Goal: Task Accomplishment & Management: Manage account settings

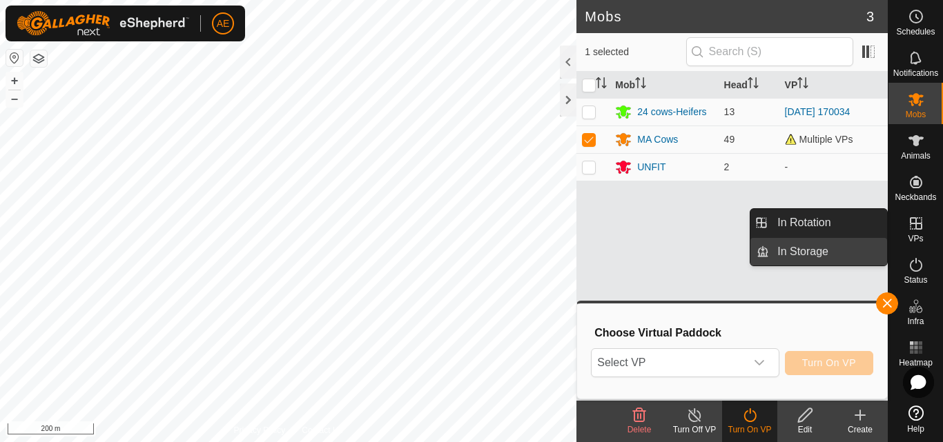
click at [860, 244] on link "In Storage" at bounding box center [828, 252] width 118 height 28
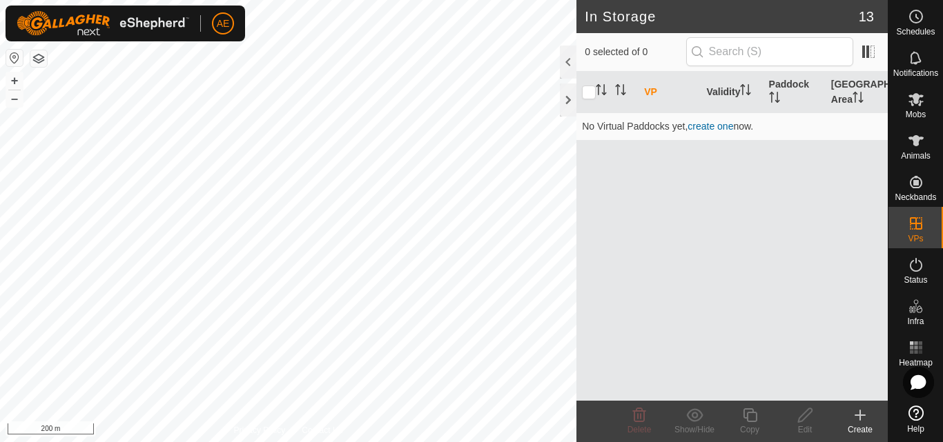
click at [863, 429] on div "Create" at bounding box center [859, 430] width 55 height 12
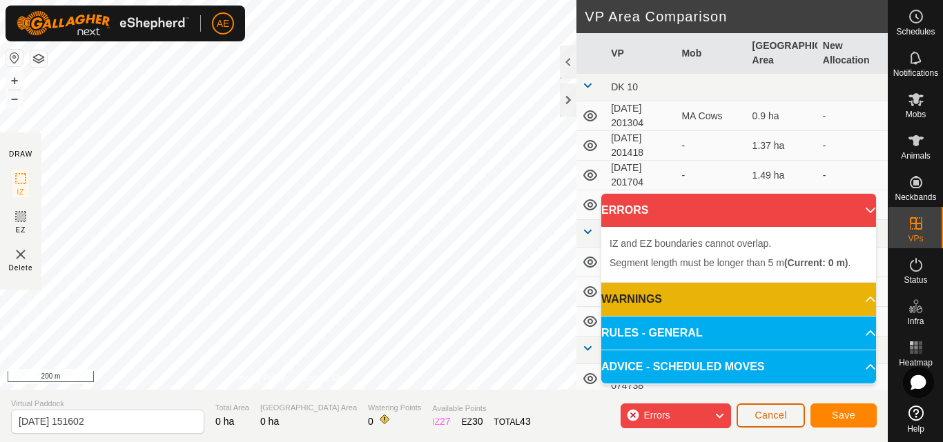
click at [767, 420] on span "Cancel" at bounding box center [770, 415] width 32 height 11
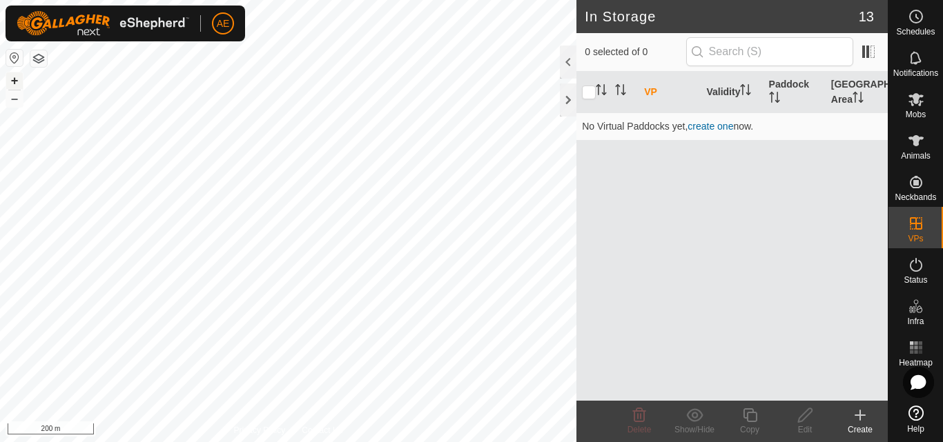
click at [16, 80] on button "+" at bounding box center [14, 80] width 17 height 17
click at [12, 81] on button "+" at bounding box center [14, 80] width 17 height 17
click at [861, 417] on icon at bounding box center [860, 415] width 17 height 17
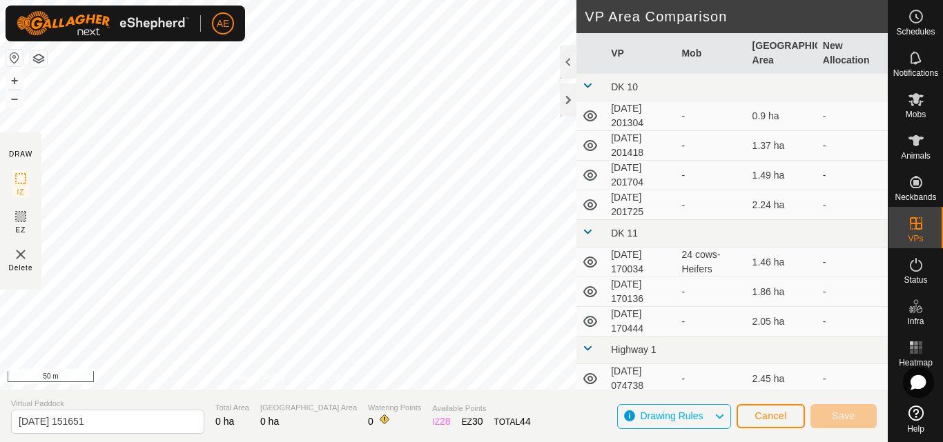
click at [456, 0] on html "AE Schedules Notifications Mobs Animals Neckbands VPs Status Infra Heatmap Help…" at bounding box center [471, 221] width 943 height 442
click at [170, 442] on html "AE Schedules Notifications Mobs Animals Neckbands VPs Status Infra Heatmap Help…" at bounding box center [471, 221] width 943 height 442
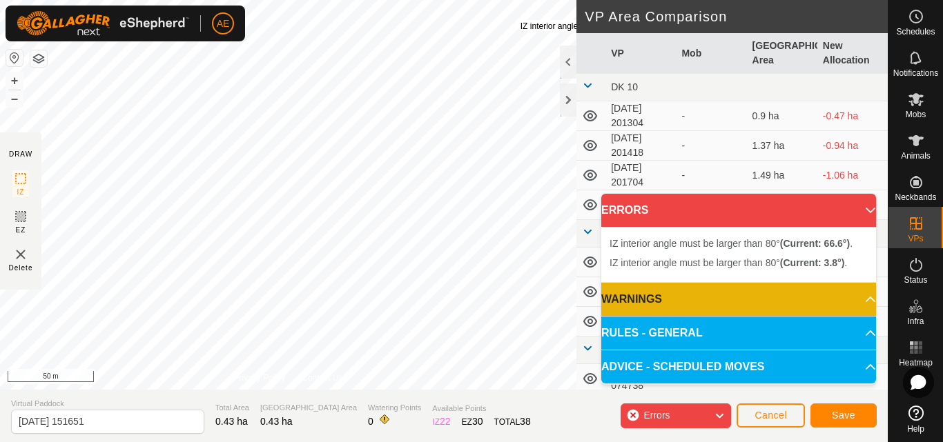
click at [520, 20] on div "IZ interior angle must be larger than 80° (Current: 3.8°) . + – ⇧ i 50 m" at bounding box center [288, 195] width 576 height 390
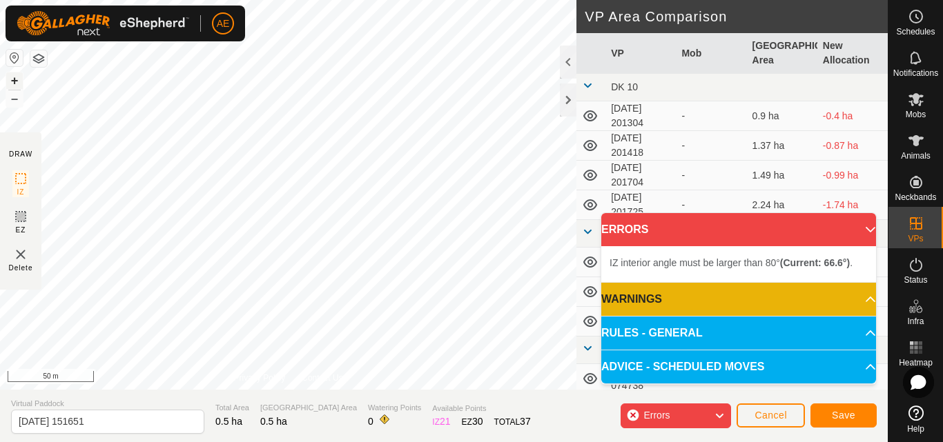
click at [15, 80] on button "+" at bounding box center [14, 80] width 17 height 17
click at [246, 0] on html "AE Schedules Notifications Mobs Animals Neckbands VPs Status Infra Heatmap Help…" at bounding box center [471, 221] width 943 height 442
click at [582, 87] on div "DRAW IZ EZ Delete Privacy Policy Contact Us Segment length must be longer than …" at bounding box center [443, 195] width 887 height 390
click at [504, 0] on html "AE Schedules Notifications Mobs Animals Neckbands VPs Status Infra Heatmap Help…" at bounding box center [471, 221] width 943 height 442
drag, startPoint x: 271, startPoint y: 360, endPoint x: 253, endPoint y: 347, distance: 22.8
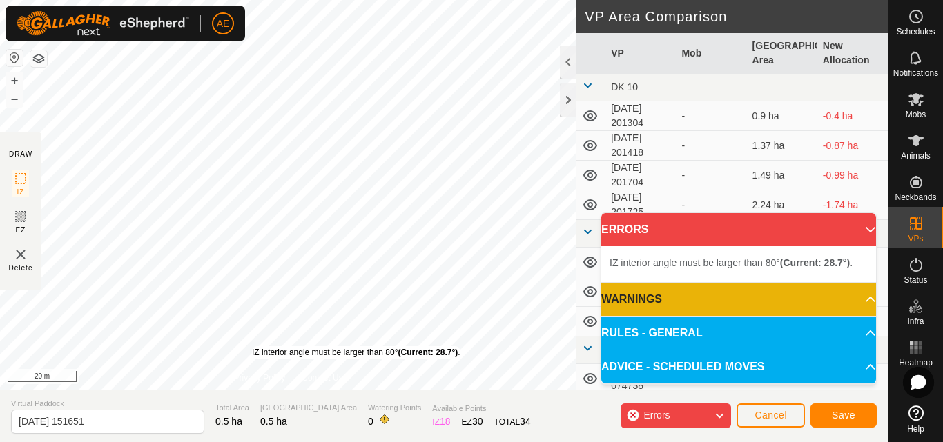
click at [253, 347] on div "IZ interior angle must be larger than 80° (Current: 28.7°) ." at bounding box center [356, 352] width 208 height 12
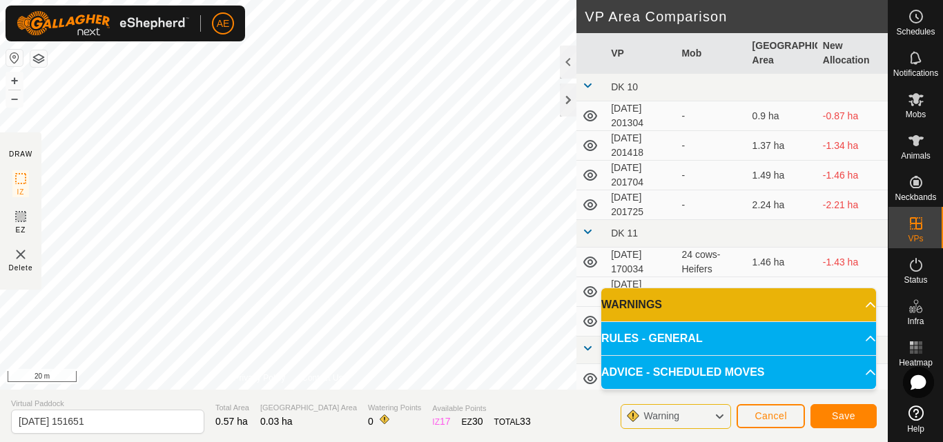
click at [31, 60] on div "DRAW IZ EZ Delete Privacy Policy Contact Us IZ interior angle must be larger th…" at bounding box center [443, 221] width 887 height 442
click at [566, 105] on div at bounding box center [568, 99] width 17 height 33
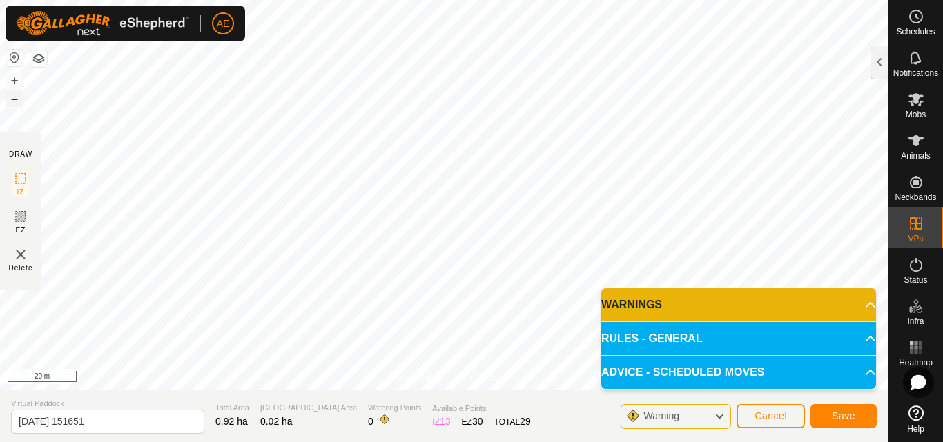
click at [19, 97] on button "–" at bounding box center [14, 98] width 17 height 17
click at [19, 96] on button "–" at bounding box center [14, 98] width 17 height 17
click at [656, 421] on span "Warning" at bounding box center [661, 416] width 36 height 11
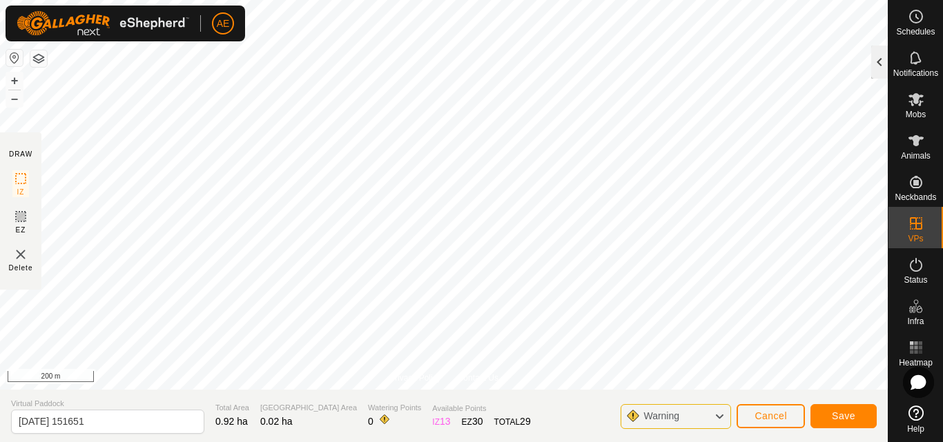
click at [881, 67] on div at bounding box center [879, 62] width 17 height 33
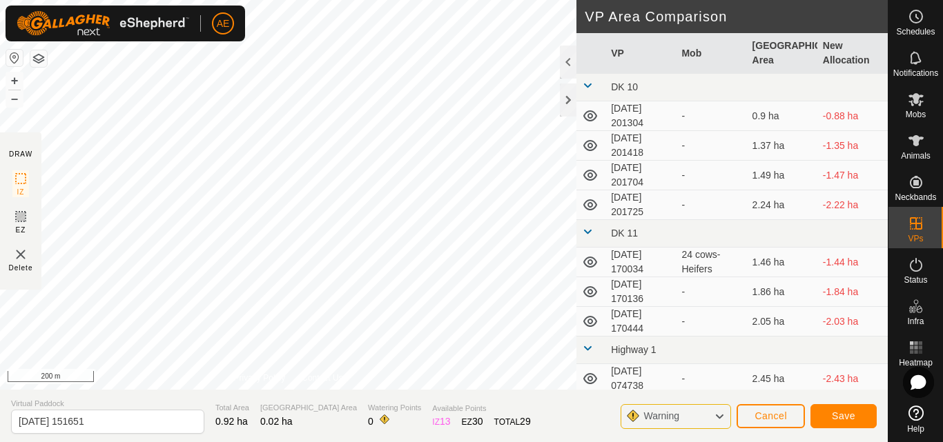
click at [686, 417] on span "Warning" at bounding box center [666, 417] width 47 height 18
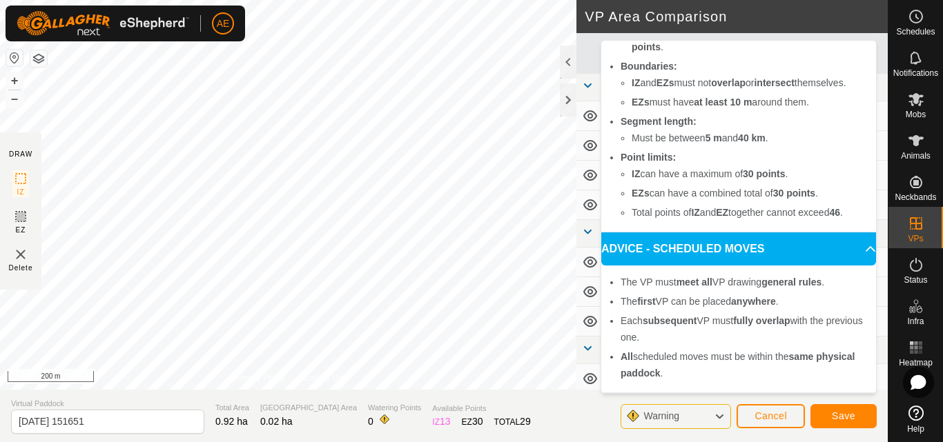
scroll to position [232, 0]
click at [832, 418] on span "Save" at bounding box center [843, 416] width 23 height 11
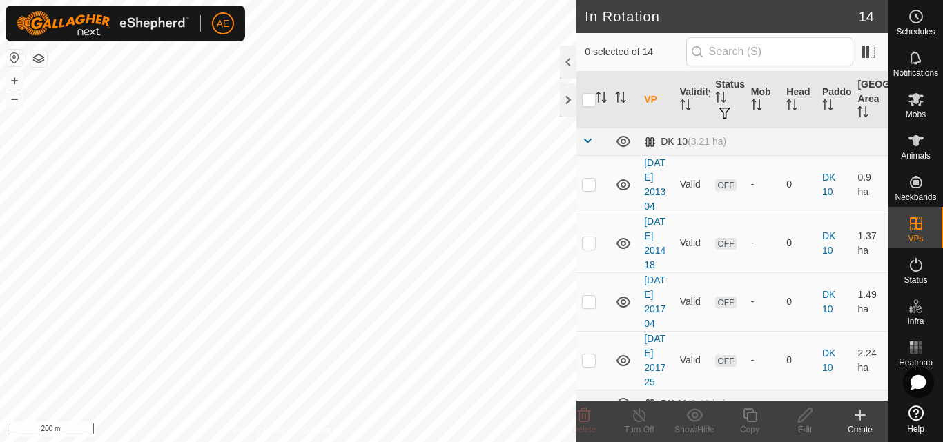
checkbox input "true"
click at [916, 100] on icon at bounding box center [915, 99] width 15 height 13
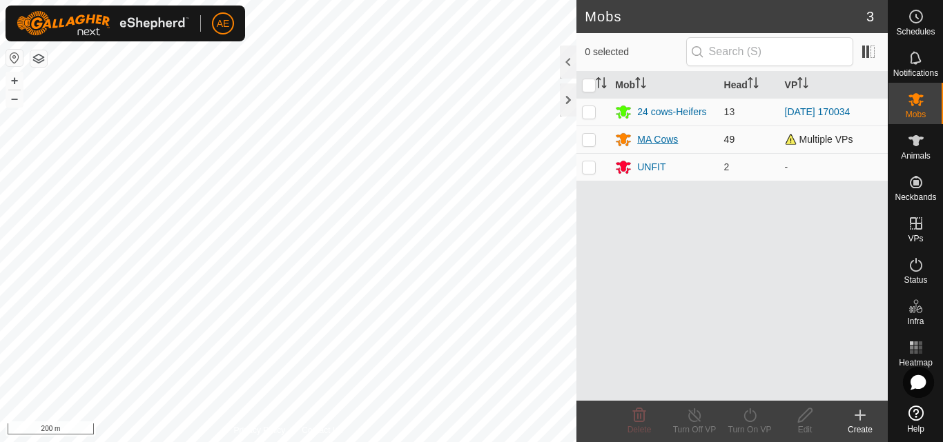
click at [671, 143] on div "MA Cows" at bounding box center [657, 139] width 41 height 14
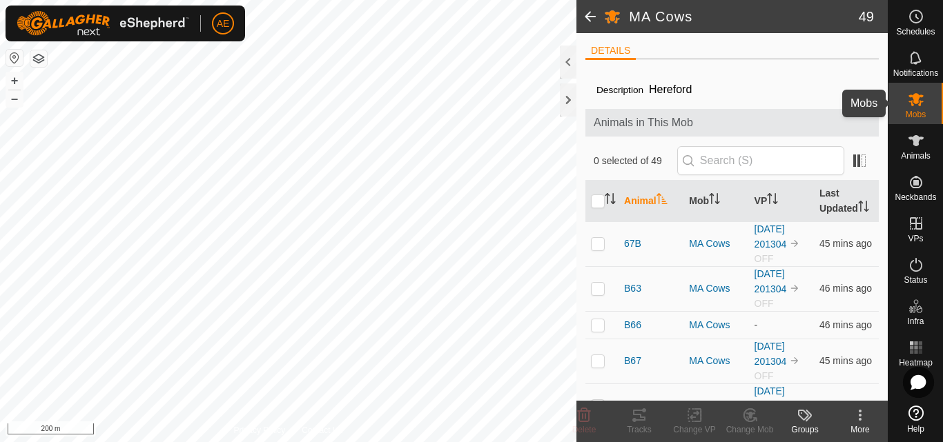
click at [921, 113] on span "Mobs" at bounding box center [915, 114] width 20 height 8
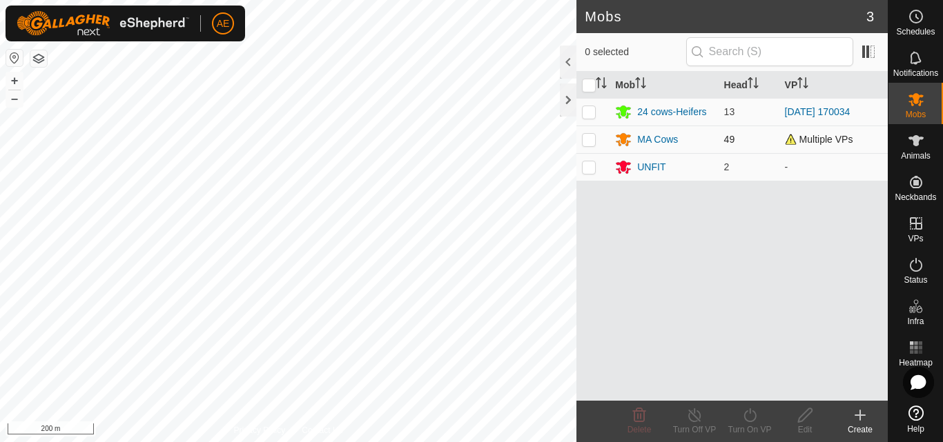
click at [591, 141] on p-checkbox at bounding box center [589, 139] width 14 height 11
checkbox input "true"
click at [692, 420] on icon at bounding box center [694, 415] width 17 height 17
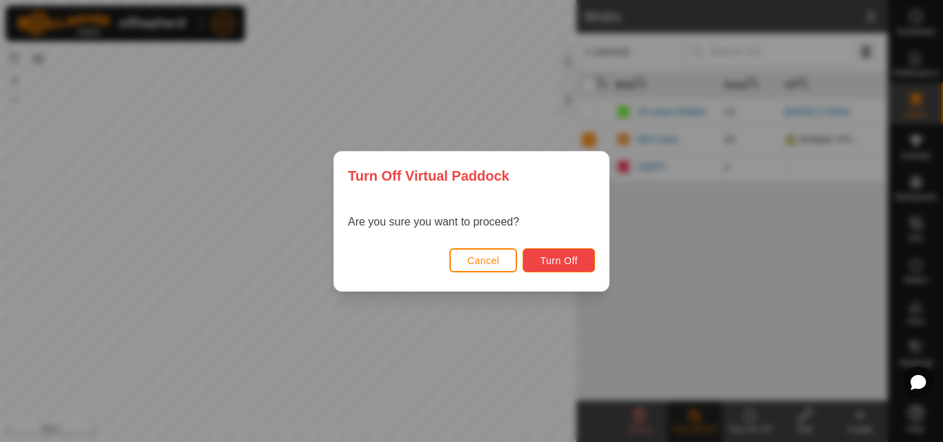
click at [558, 264] on span "Turn Off" at bounding box center [559, 260] width 38 height 11
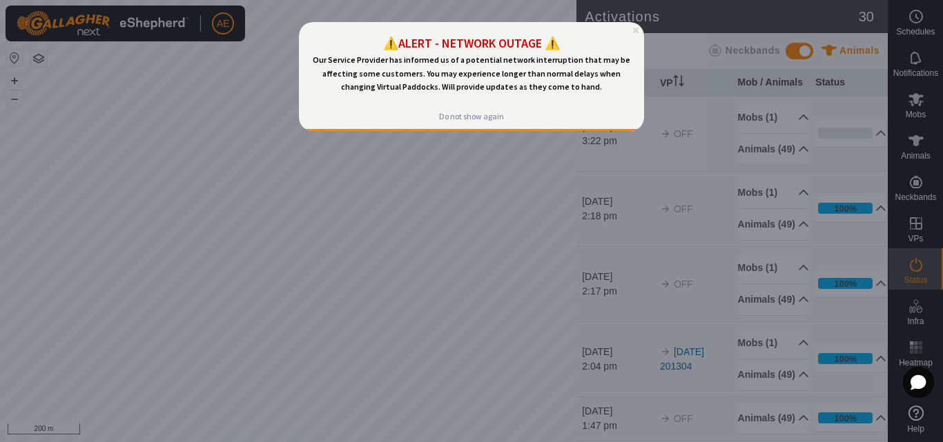
click at [637, 32] on icon "Close Preview" at bounding box center [636, 31] width 6 height 6
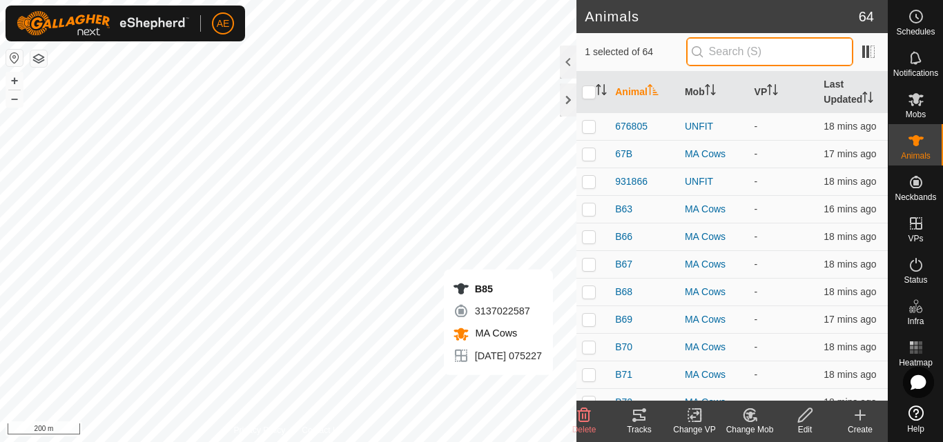
click at [736, 48] on input "text" at bounding box center [769, 51] width 167 height 29
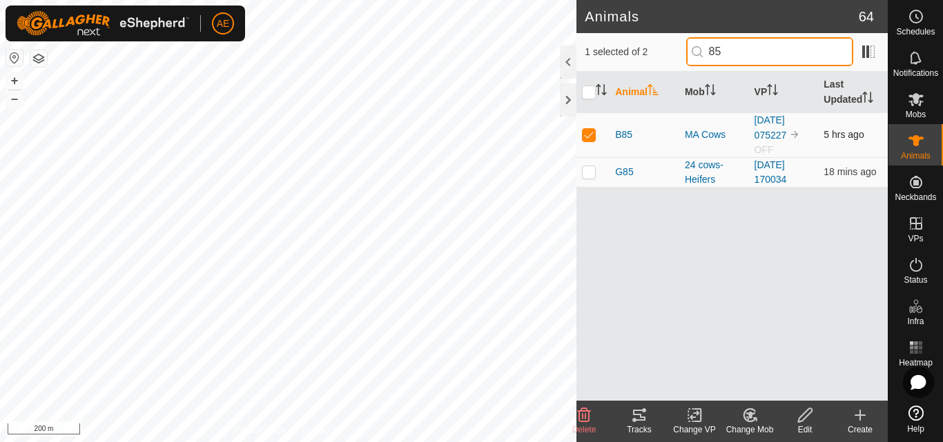
type input "85"
click at [587, 139] on p-checkbox at bounding box center [589, 134] width 14 height 11
checkbox input "false"
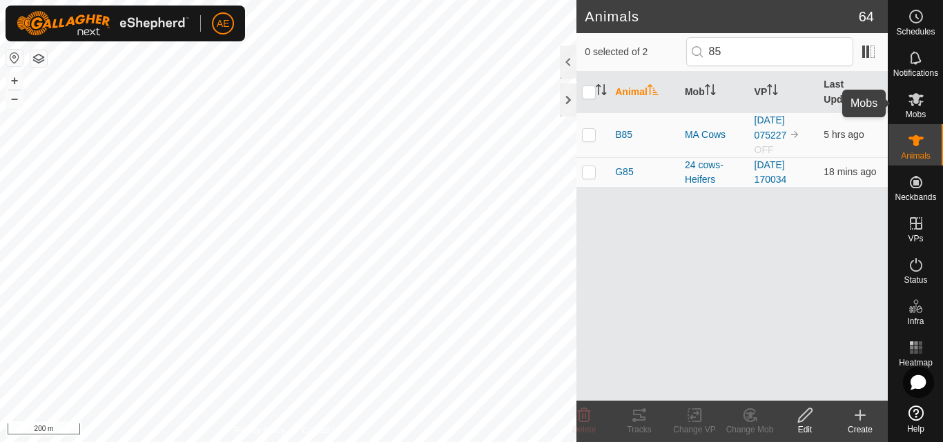
click at [918, 112] on span "Mobs" at bounding box center [915, 114] width 20 height 8
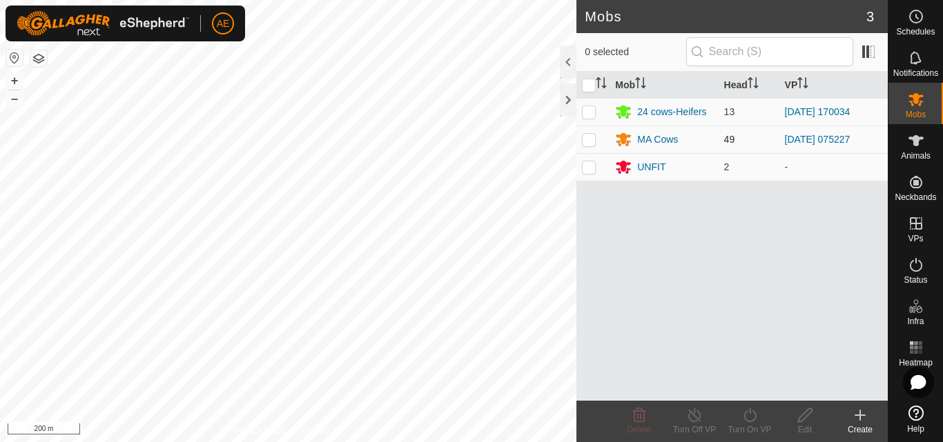
click at [589, 140] on p-checkbox at bounding box center [589, 139] width 14 height 11
checkbox input "true"
click at [747, 421] on icon at bounding box center [749, 416] width 12 height 14
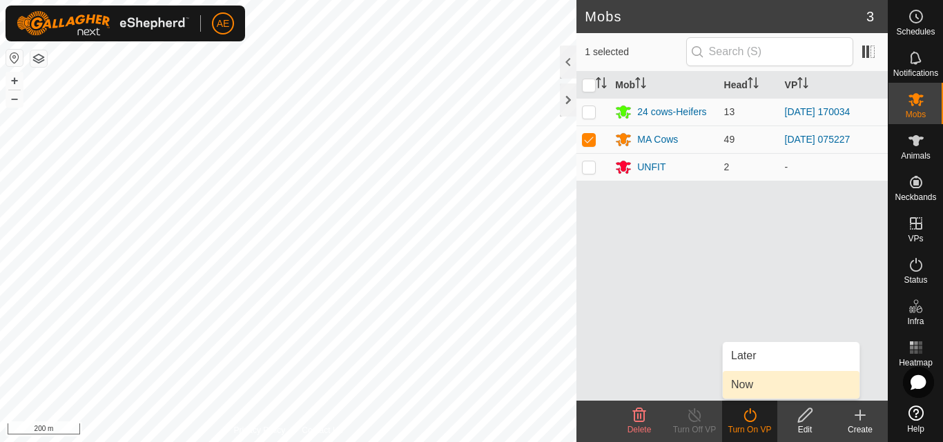
click at [747, 389] on link "Now" at bounding box center [791, 385] width 137 height 28
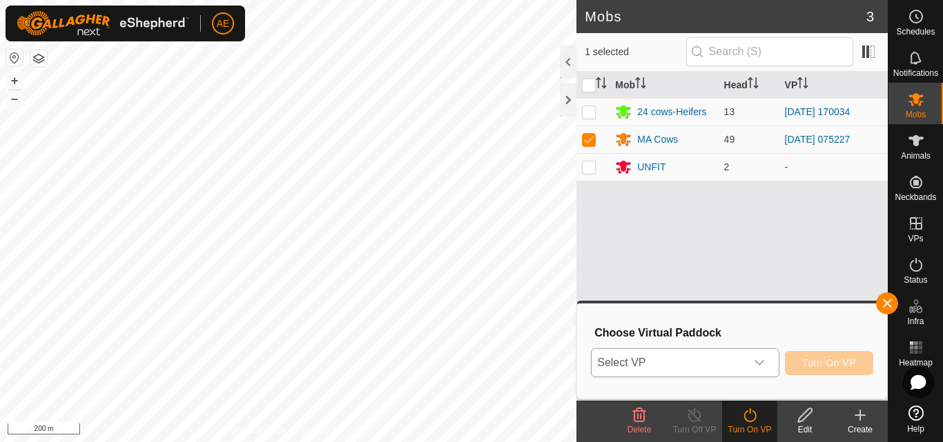
click at [760, 368] on icon "dropdown trigger" at bounding box center [759, 362] width 11 height 11
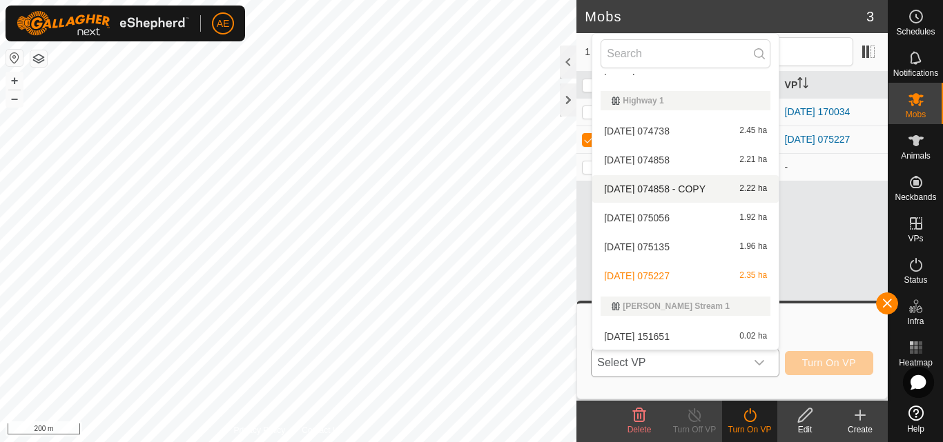
scroll to position [255, 0]
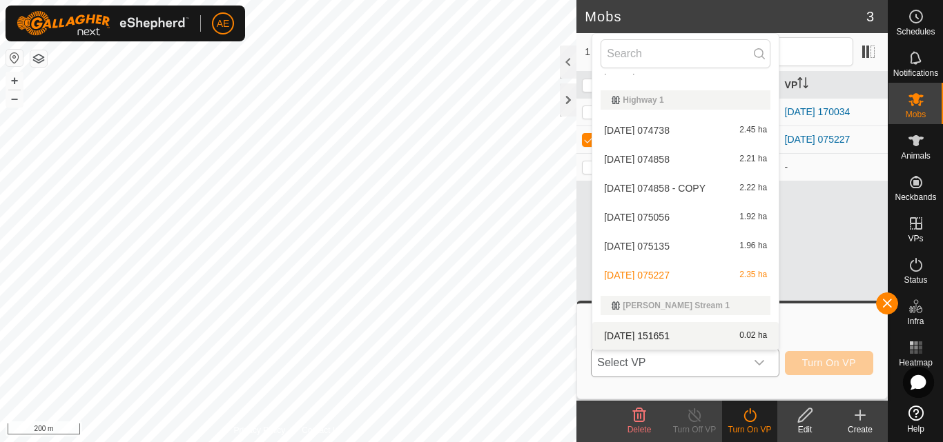
click at [656, 339] on li "2025-08-16 151651 0.02 ha" at bounding box center [685, 336] width 186 height 28
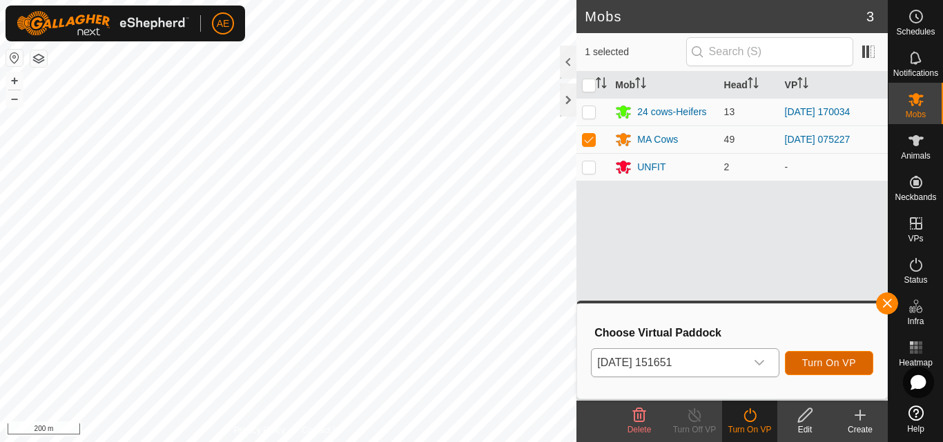
click at [840, 362] on span "Turn On VP" at bounding box center [829, 362] width 54 height 11
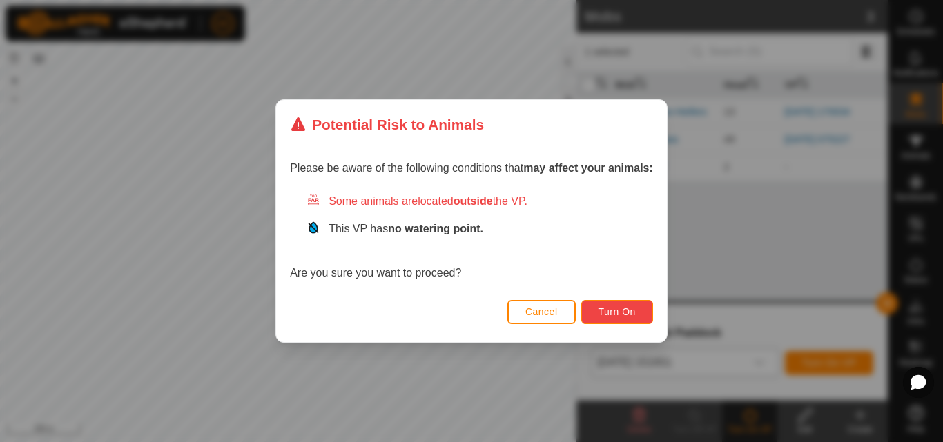
click at [627, 310] on span "Turn On" at bounding box center [616, 311] width 37 height 11
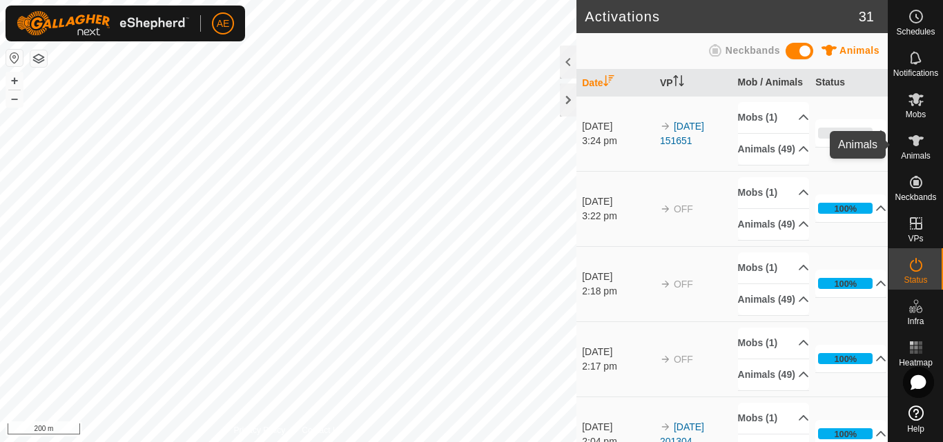
click at [916, 147] on icon at bounding box center [915, 140] width 17 height 17
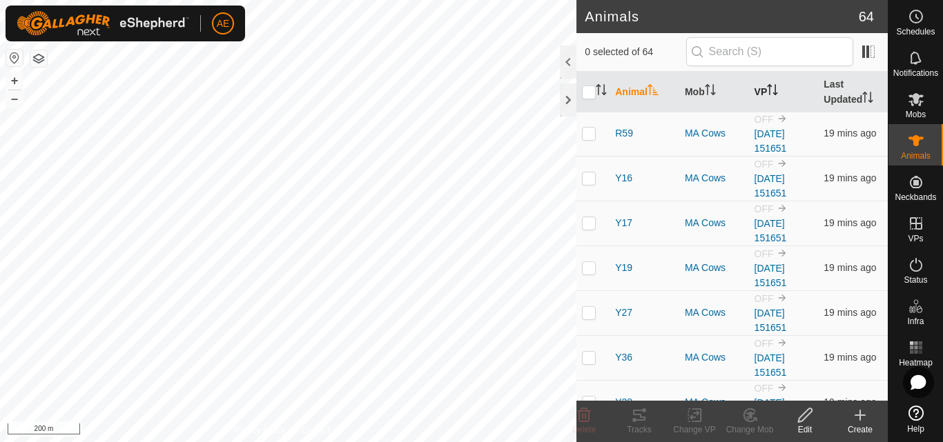
scroll to position [1487, 0]
click at [732, 59] on input "text" at bounding box center [769, 51] width 167 height 29
type input "85"
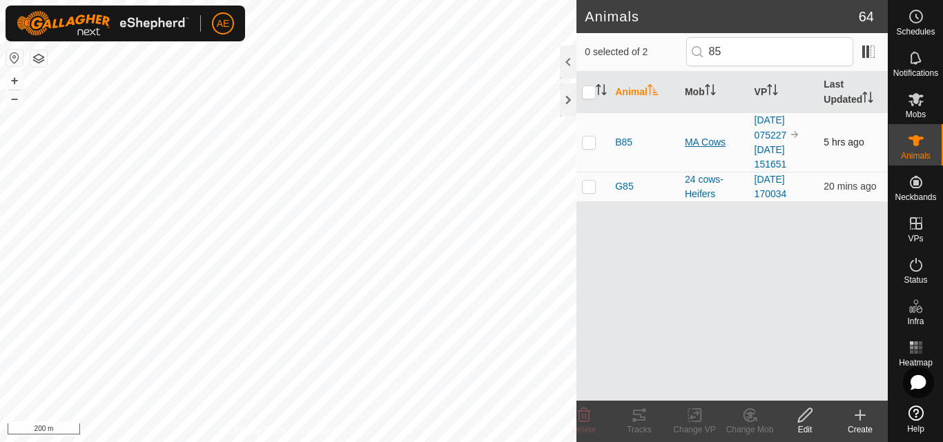
click at [702, 140] on div "MA Cows" at bounding box center [714, 142] width 59 height 14
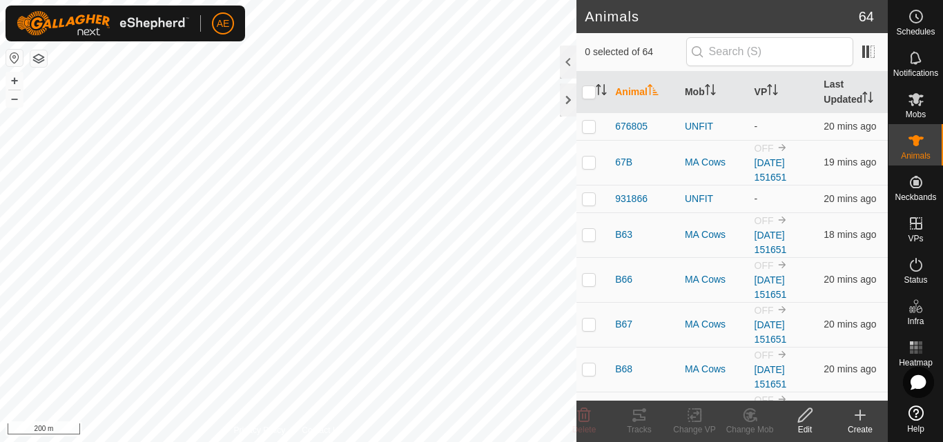
checkbox input "true"
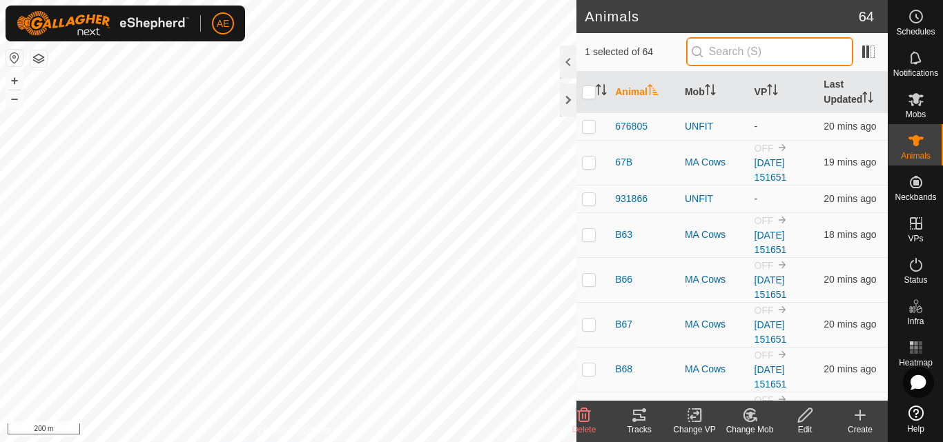
click at [735, 58] on input "text" at bounding box center [769, 51] width 167 height 29
type input "85"
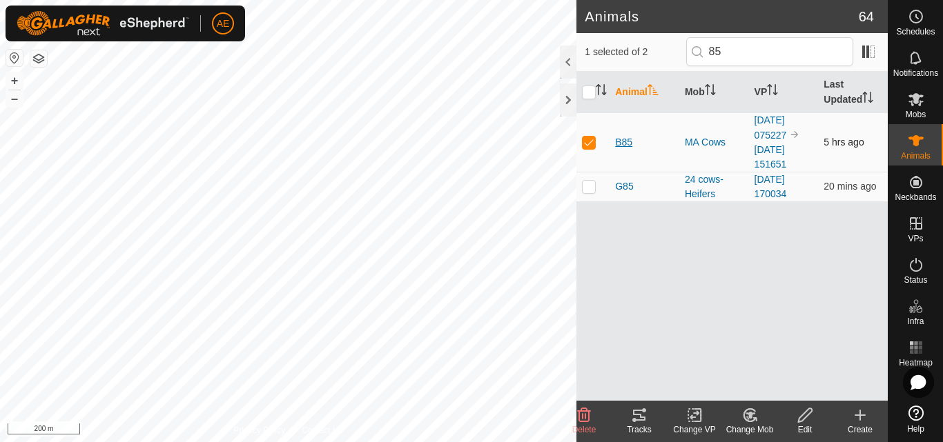
click at [620, 142] on span "B85" at bounding box center [623, 142] width 17 height 14
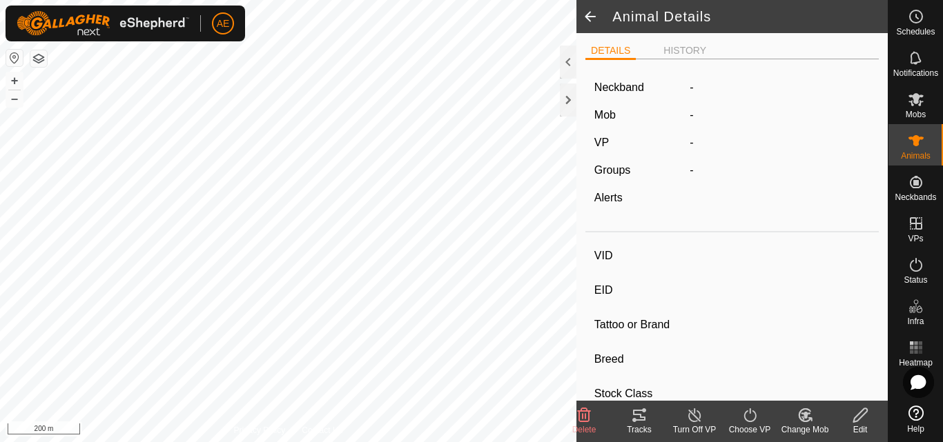
type input "B85"
type input "942000039779643"
type input "-"
type input "Hereford"
type input "-"
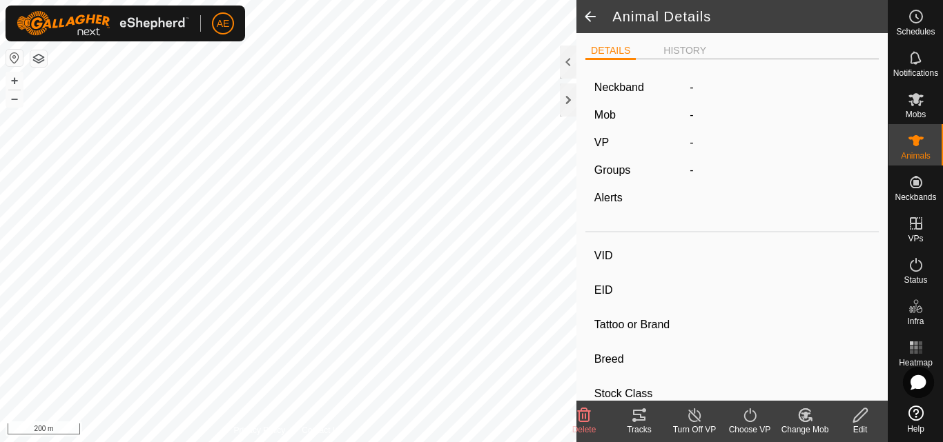
type input "Pregnant"
type input "0 kg"
type input "-"
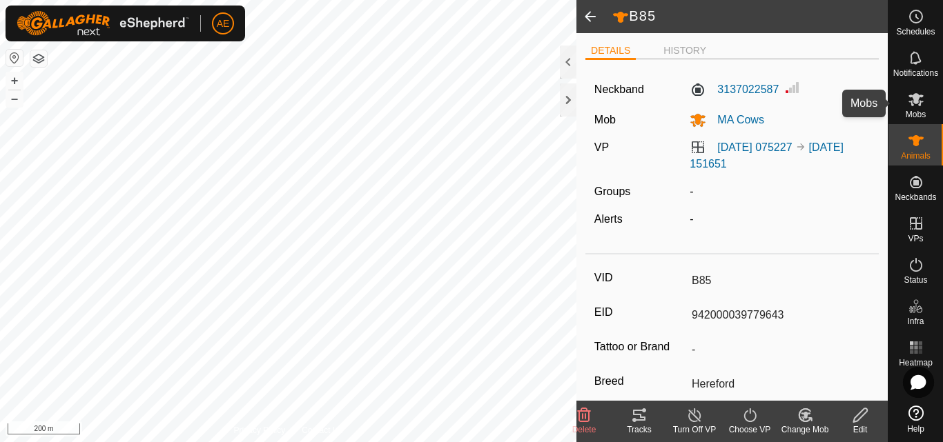
click at [918, 112] on span "Mobs" at bounding box center [915, 114] width 20 height 8
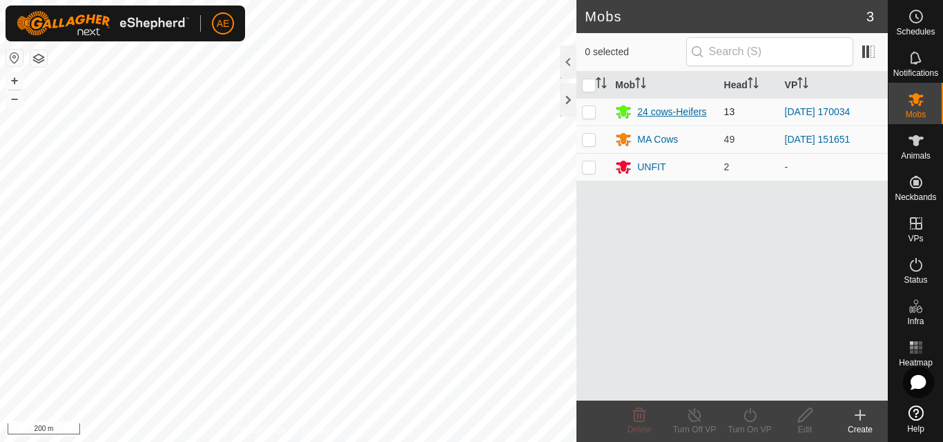
click at [669, 108] on div "24 cows-Heifers" at bounding box center [671, 112] width 69 height 14
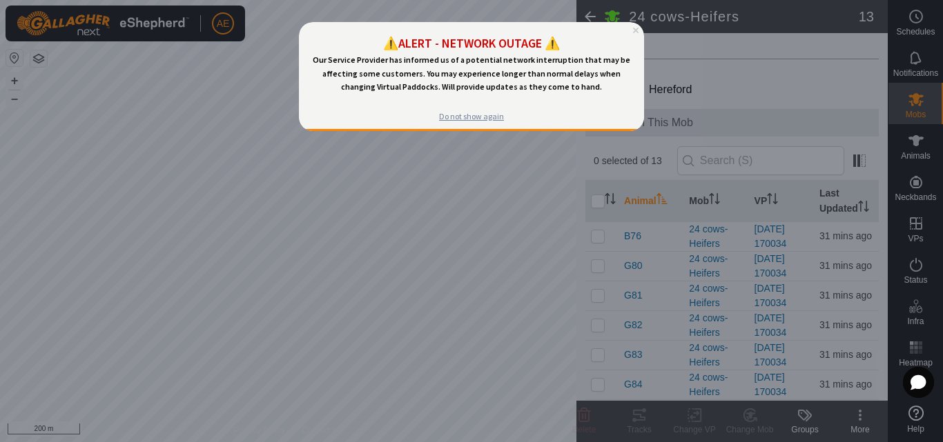
click at [490, 119] on div "Do not show again" at bounding box center [471, 116] width 65 height 11
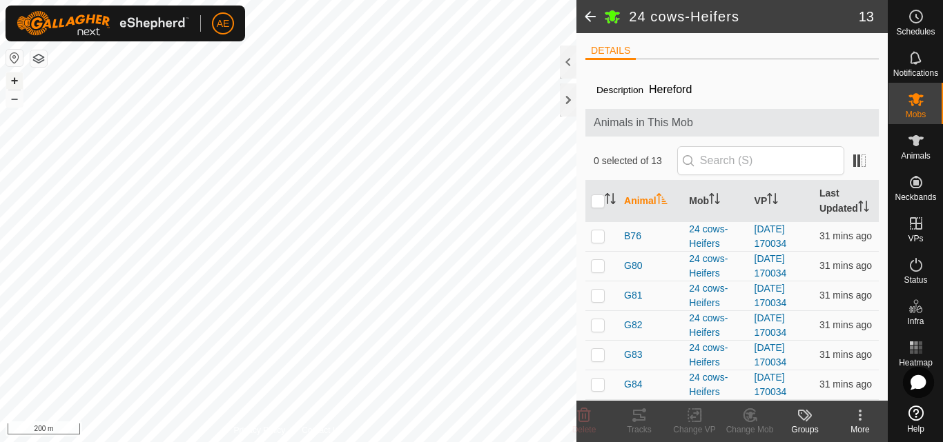
click at [17, 77] on button "+" at bounding box center [14, 80] width 17 height 17
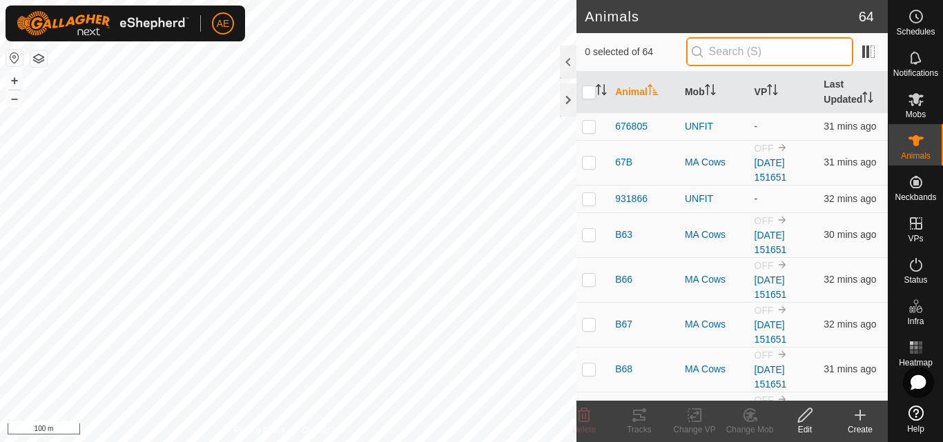
click at [808, 61] on input "text" at bounding box center [769, 51] width 167 height 29
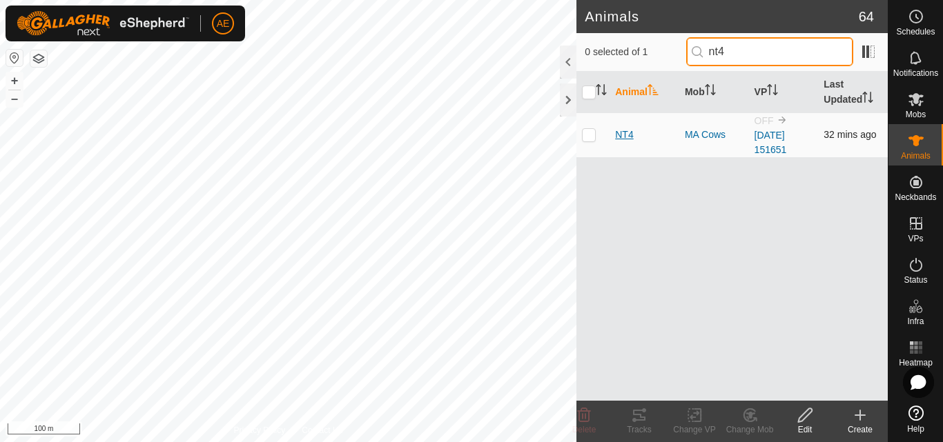
type input "nt4"
click at [621, 136] on span "NT4" at bounding box center [624, 135] width 18 height 14
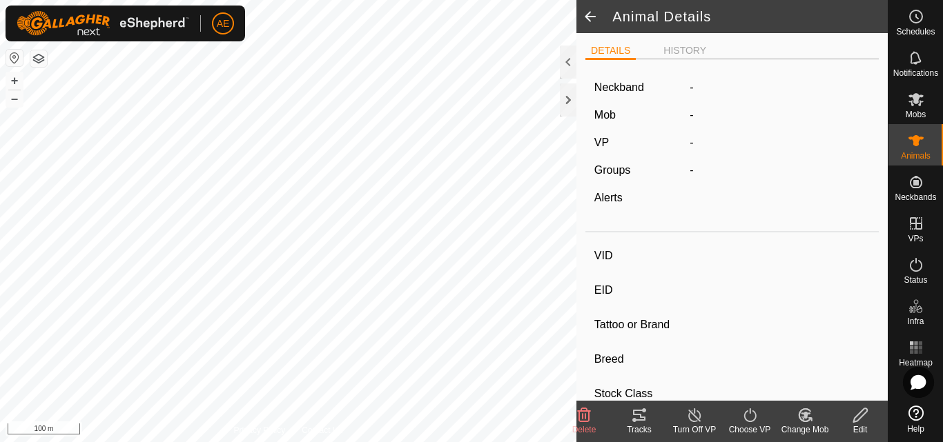
type input "NT4"
type input "942000040726649"
type input "-"
type input "Hereford"
type input "-"
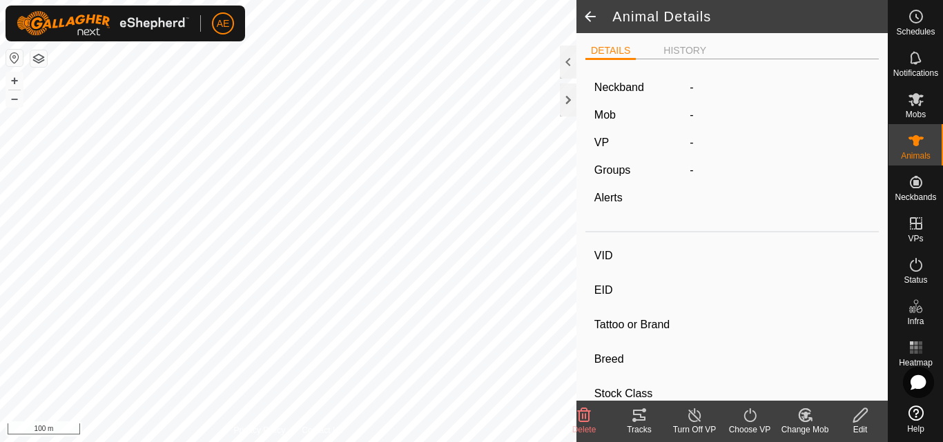
type input "Pregnant"
type input "0 kg"
type input "-"
